Goal: Information Seeking & Learning: Learn about a topic

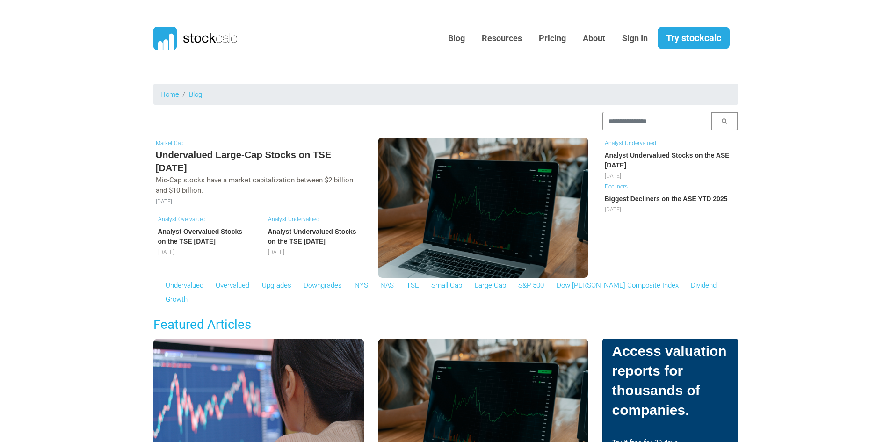
click at [276, 158] on h5 "Undervalued Large-Cap Stocks on TSE [DATE]" at bounding box center [259, 161] width 206 height 27
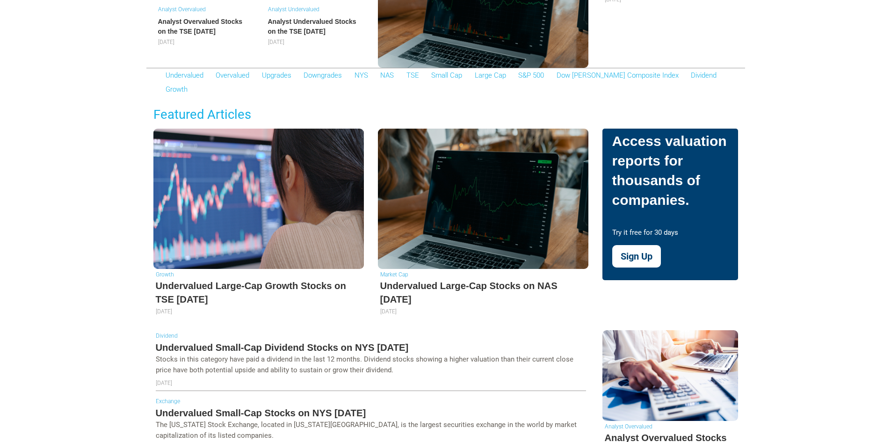
scroll to position [234, 0]
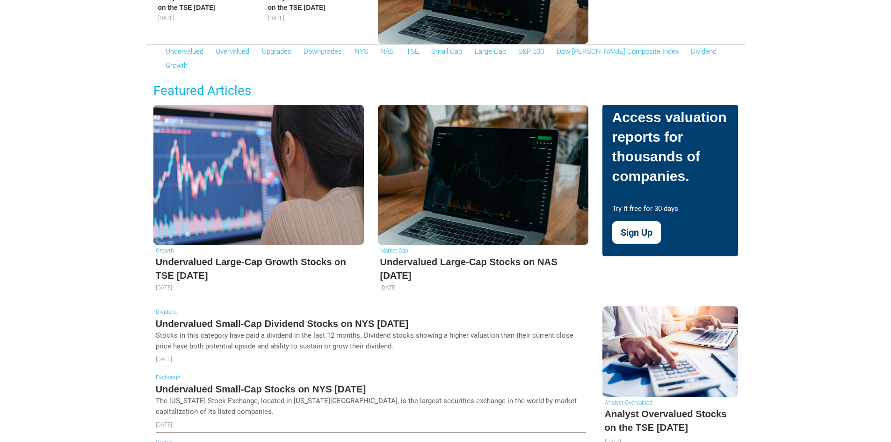
click at [493, 256] on h5 "Undervalued Large-Cap Stocks on NAS [DATE]" at bounding box center [483, 269] width 206 height 27
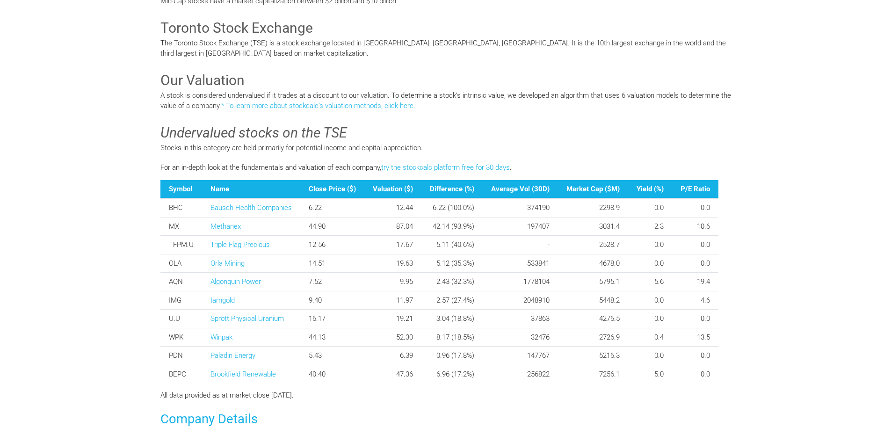
scroll to position [234, 0]
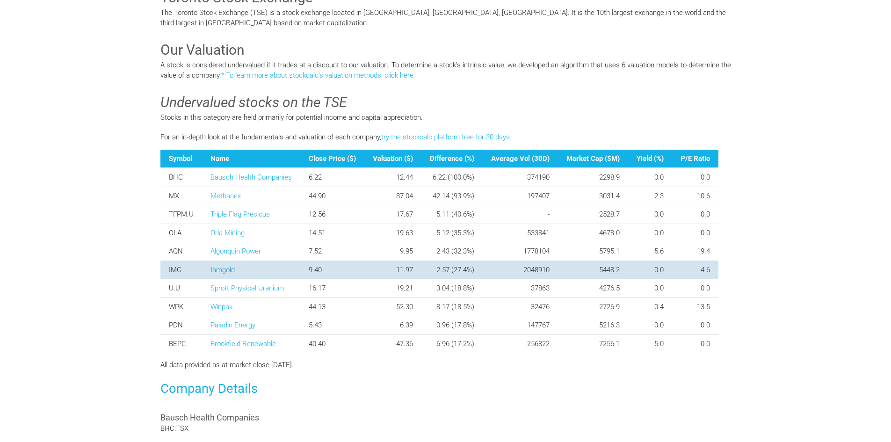
click at [219, 271] on link "Iamgold" at bounding box center [223, 270] width 24 height 8
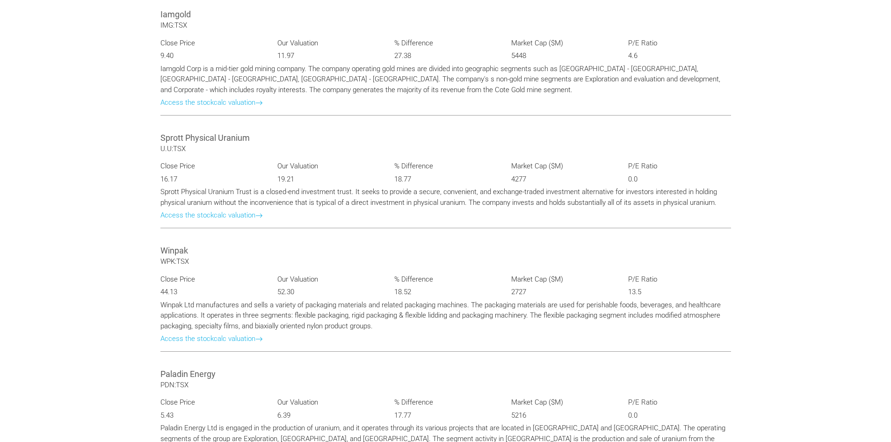
scroll to position [1479, 0]
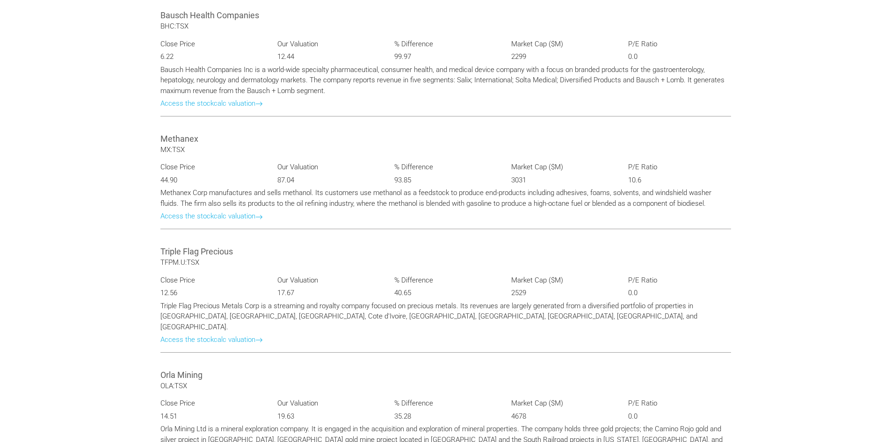
scroll to position [234, 0]
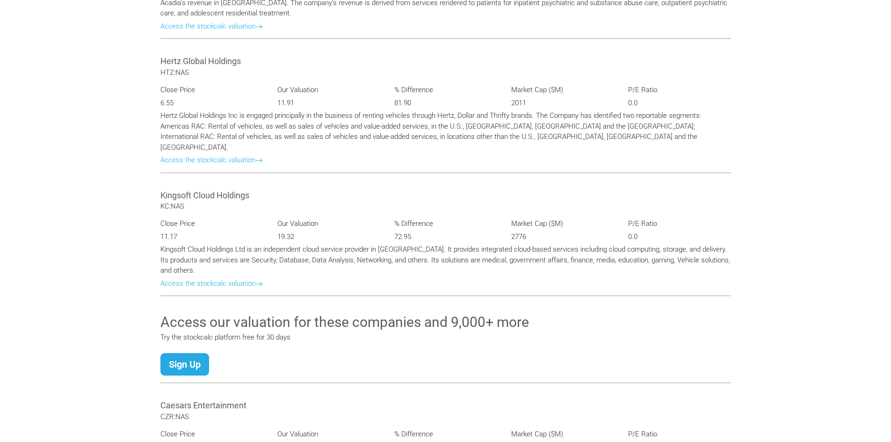
scroll to position [842, 0]
